Goal: Check status: Check status

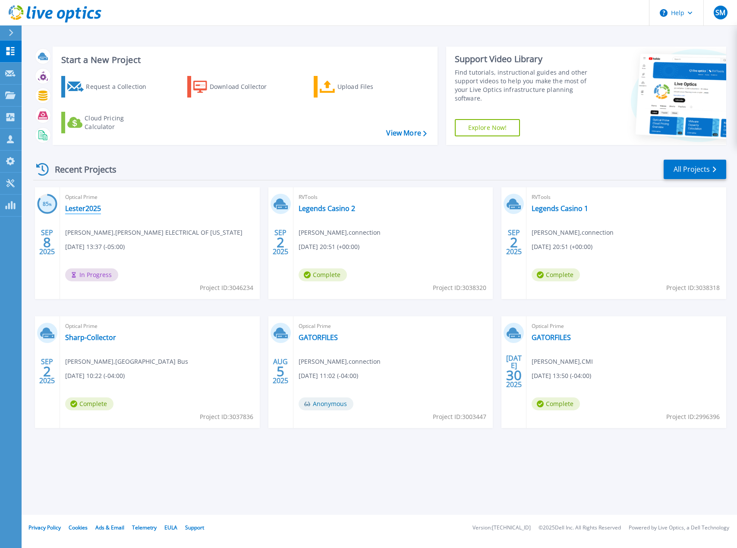
click at [86, 205] on link "Lester2025" at bounding box center [83, 208] width 36 height 9
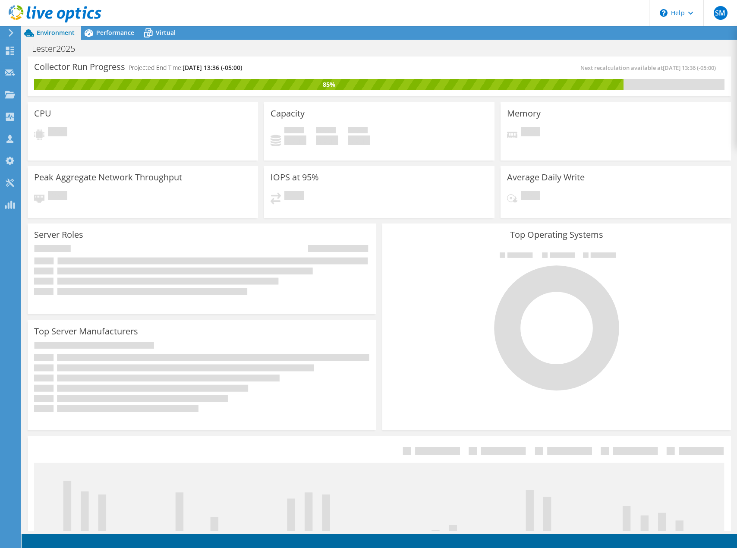
scroll to position [120, 0]
click at [122, 30] on span "Performance" at bounding box center [115, 32] width 38 height 8
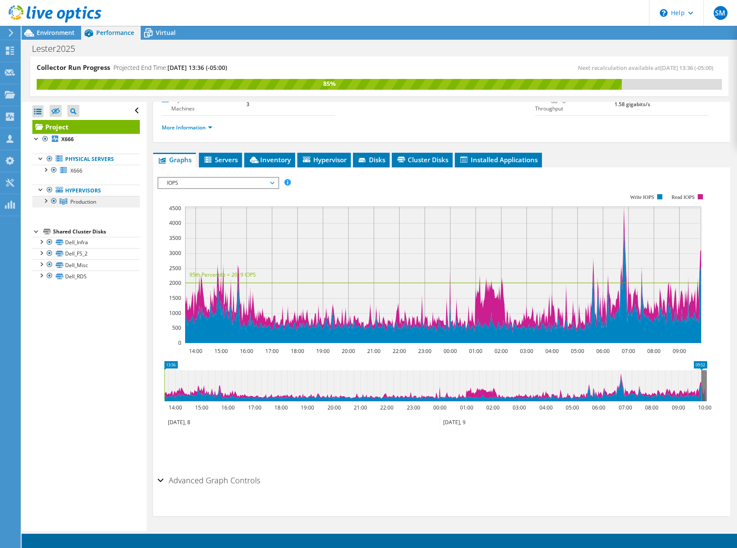
click at [88, 201] on span "Production" at bounding box center [83, 201] width 26 height 7
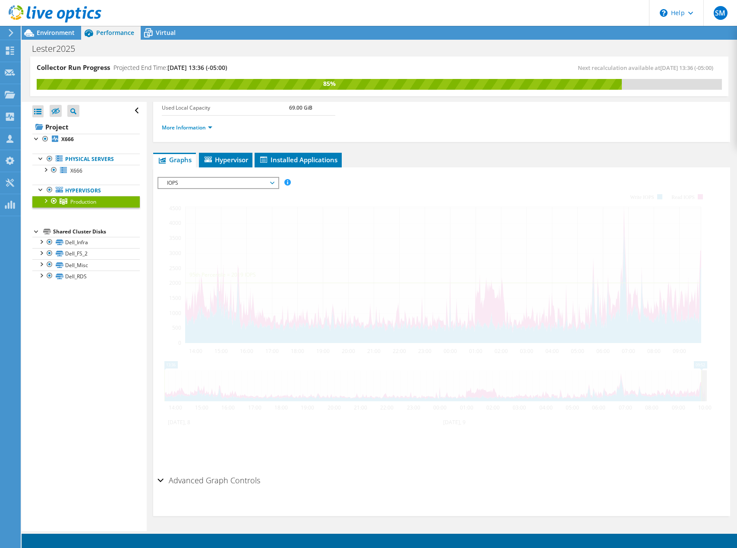
scroll to position [72, 0]
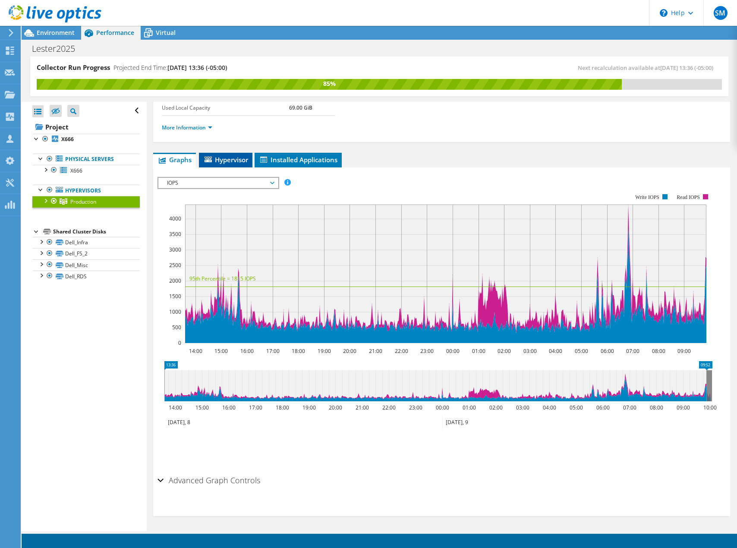
click at [220, 157] on span "Hypervisor" at bounding box center [225, 159] width 45 height 9
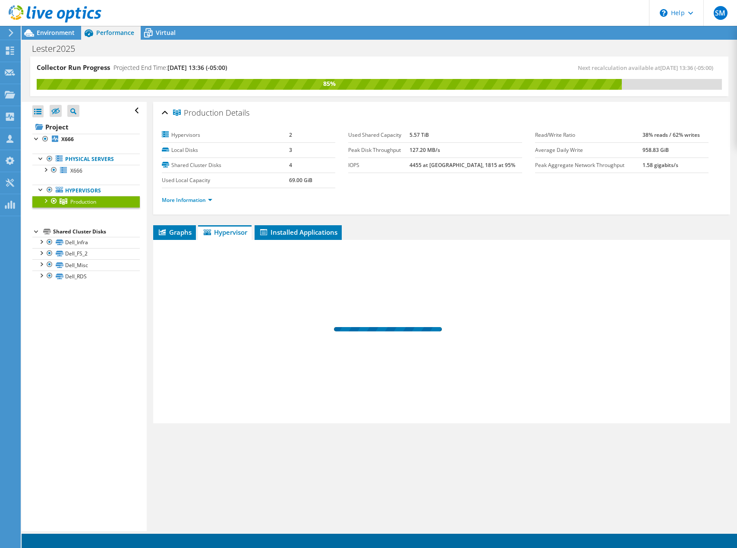
scroll to position [0, 0]
